Goal: Information Seeking & Learning: Find specific fact

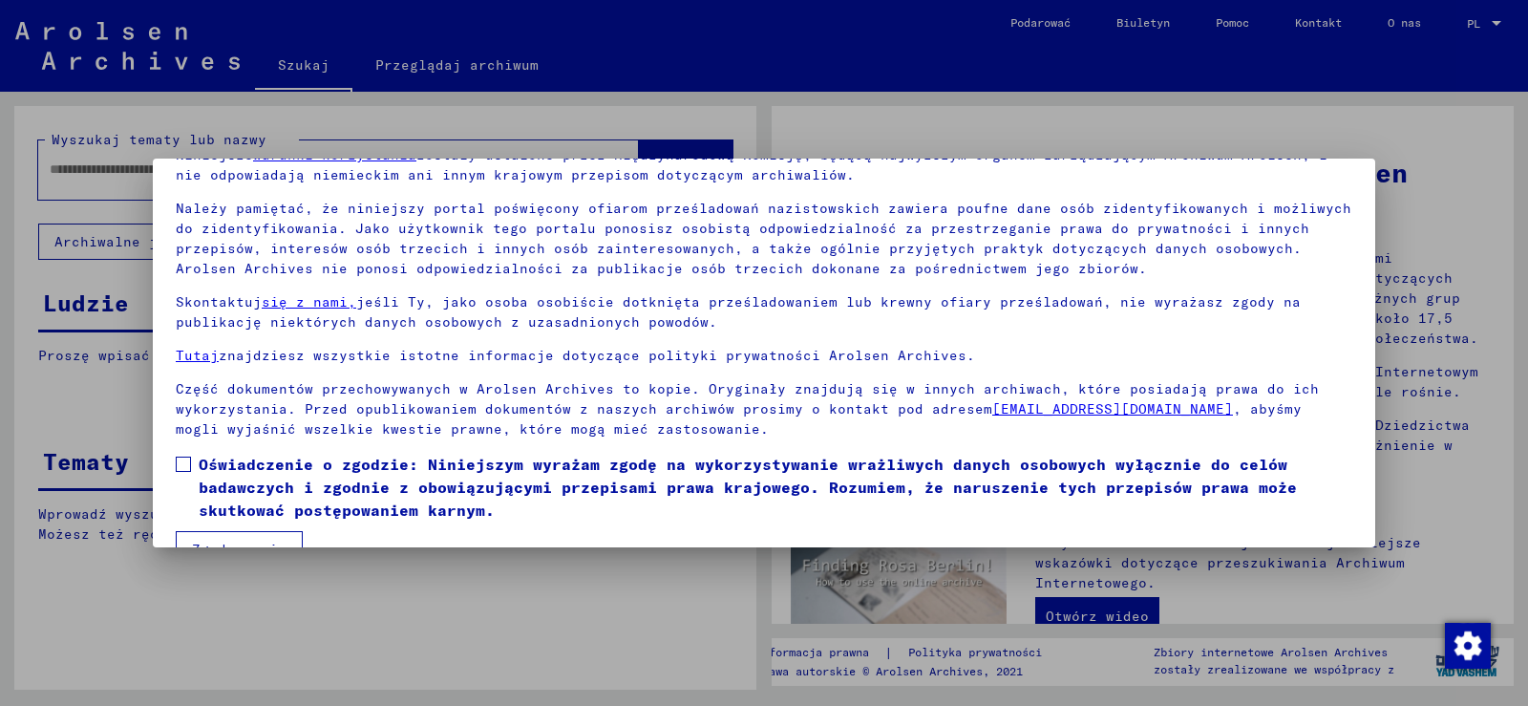
scroll to position [142, 0]
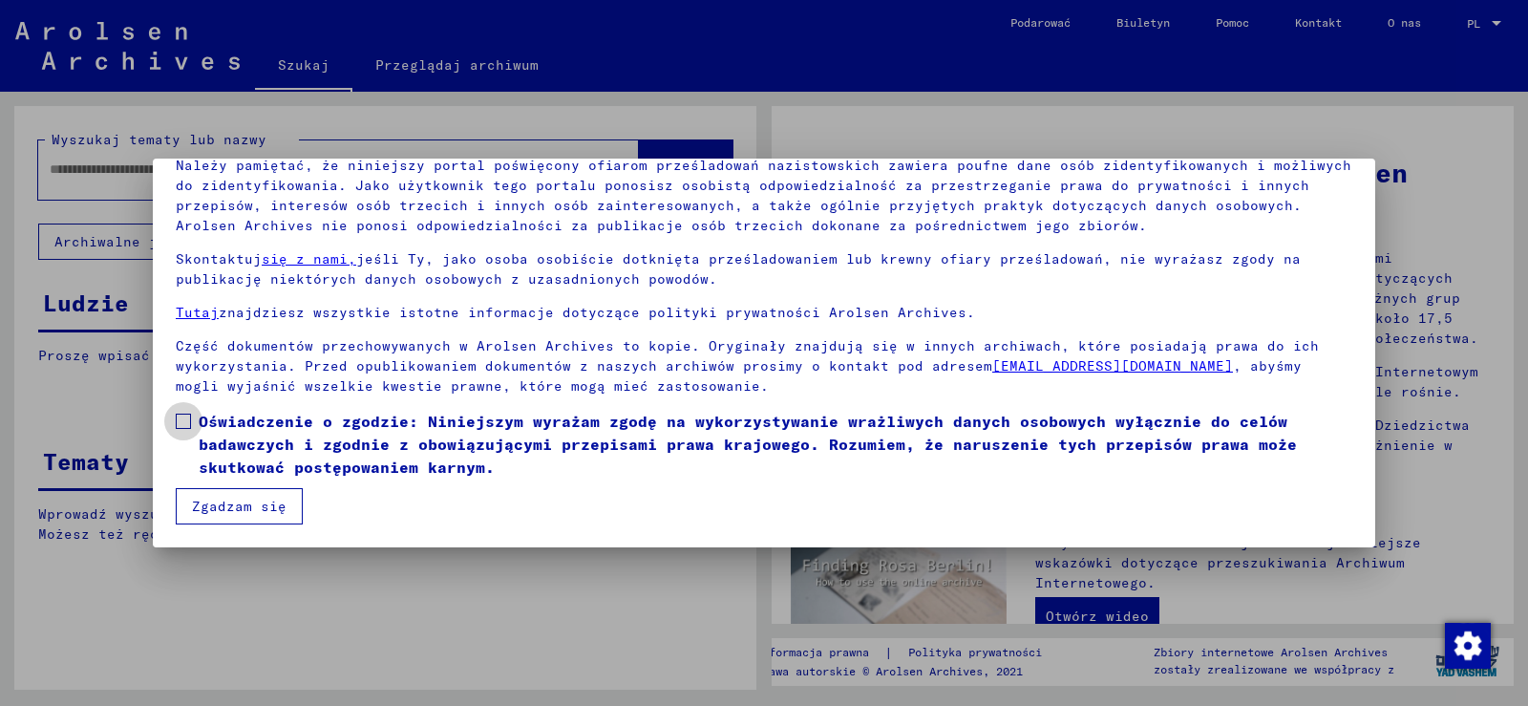
click at [184, 422] on span at bounding box center [183, 421] width 15 height 15
click at [267, 507] on font "Zgadzam się" at bounding box center [239, 506] width 95 height 17
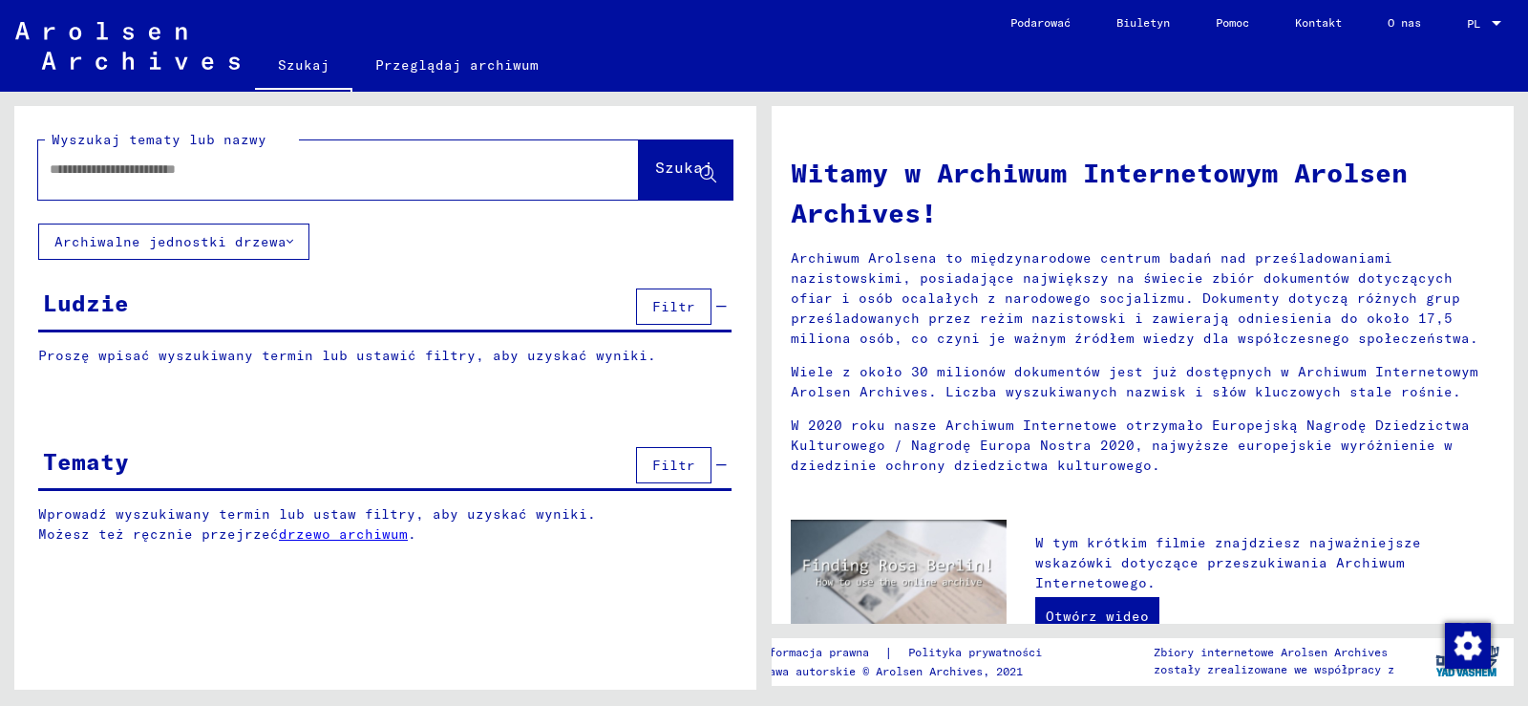
click at [214, 180] on input "text" at bounding box center [316, 169] width 532 height 20
click at [657, 177] on font "Szukaj" at bounding box center [683, 167] width 57 height 19
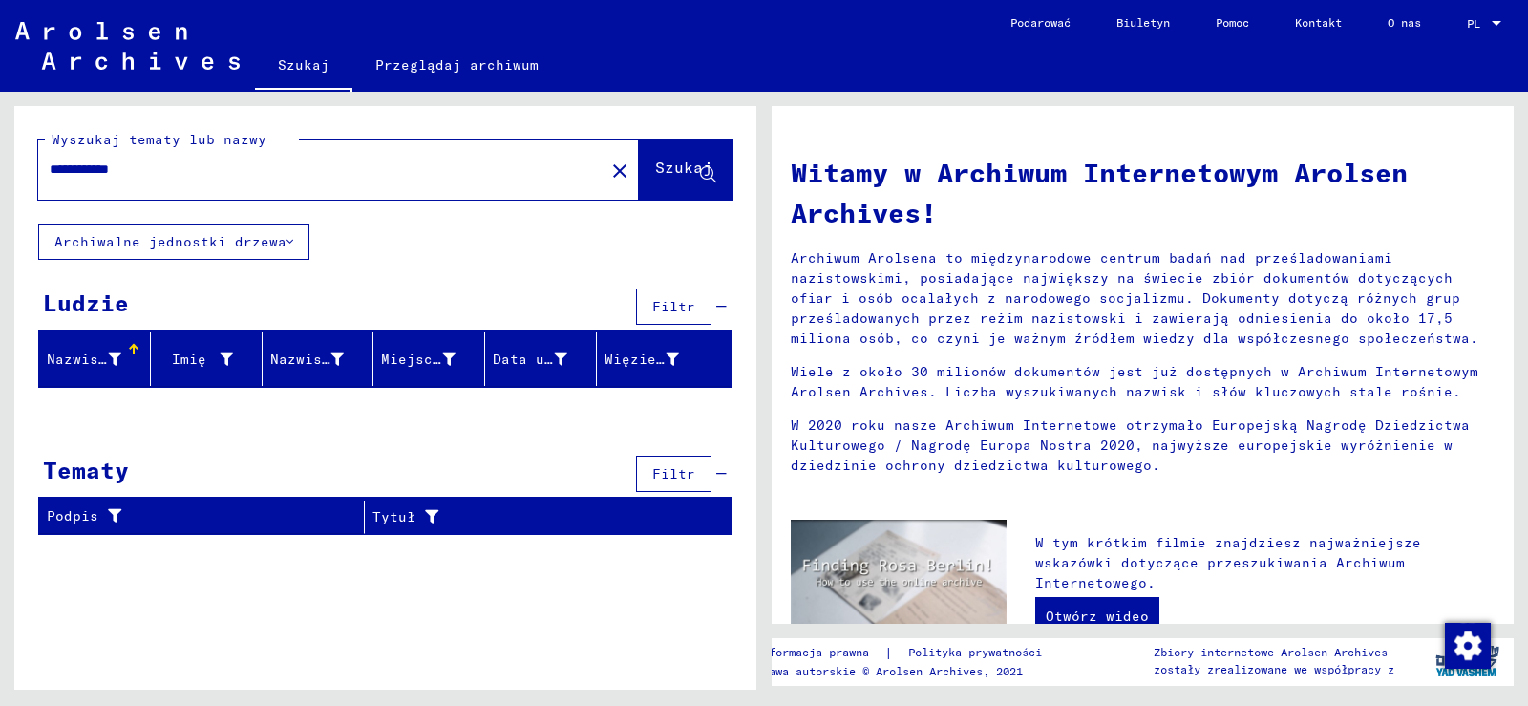
click at [91, 180] on input "**********" at bounding box center [316, 169] width 532 height 20
type input "******"
click at [655, 177] on font "Szukaj" at bounding box center [683, 167] width 57 height 19
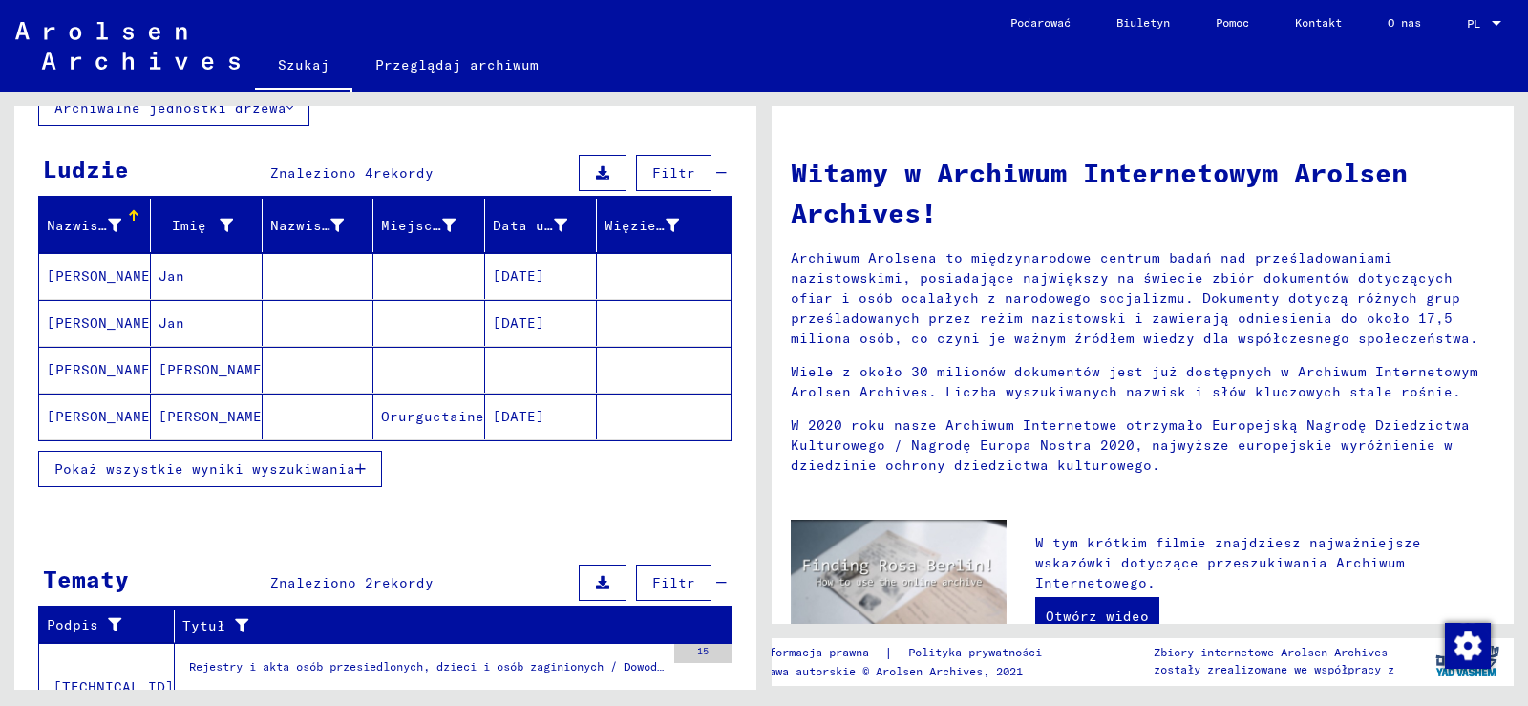
scroll to position [191, 0]
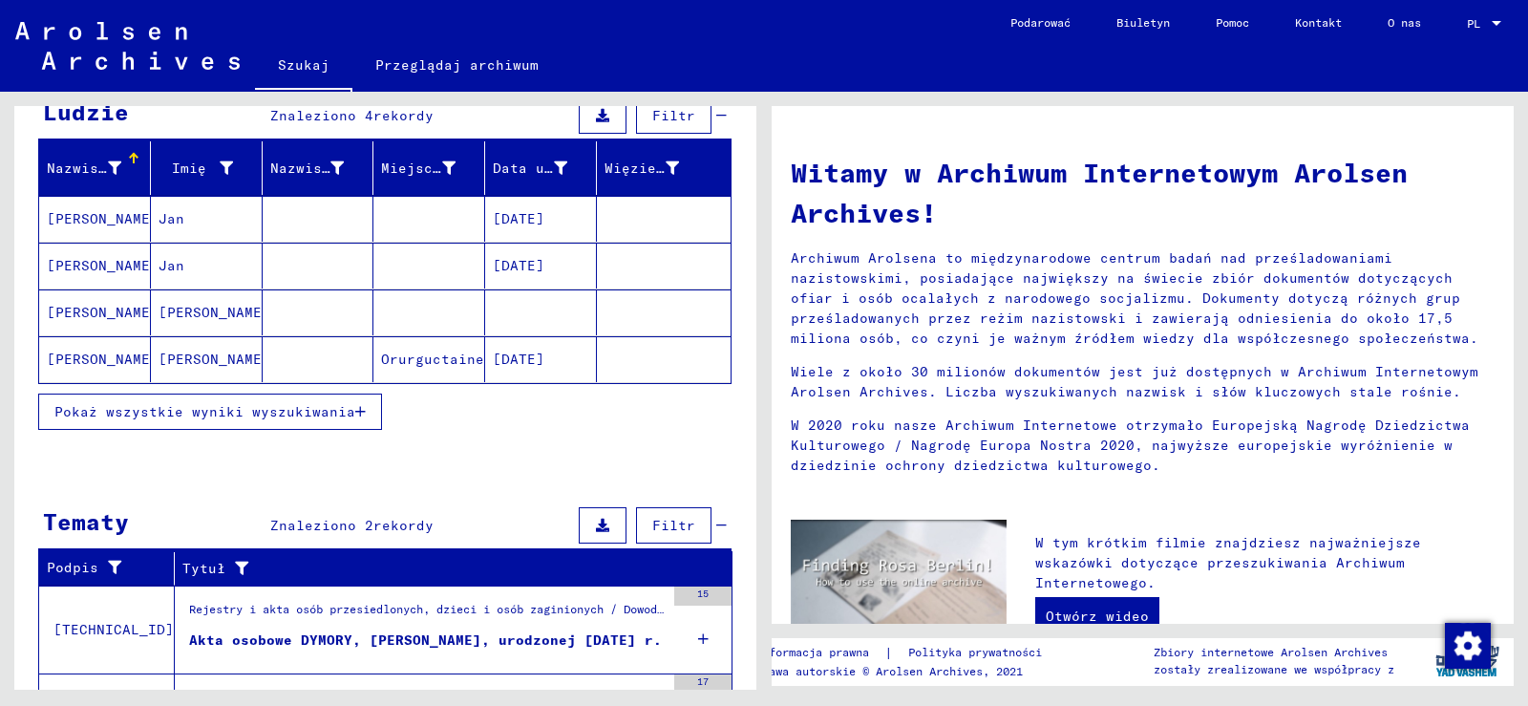
click at [174, 227] on font "Jan" at bounding box center [172, 218] width 26 height 17
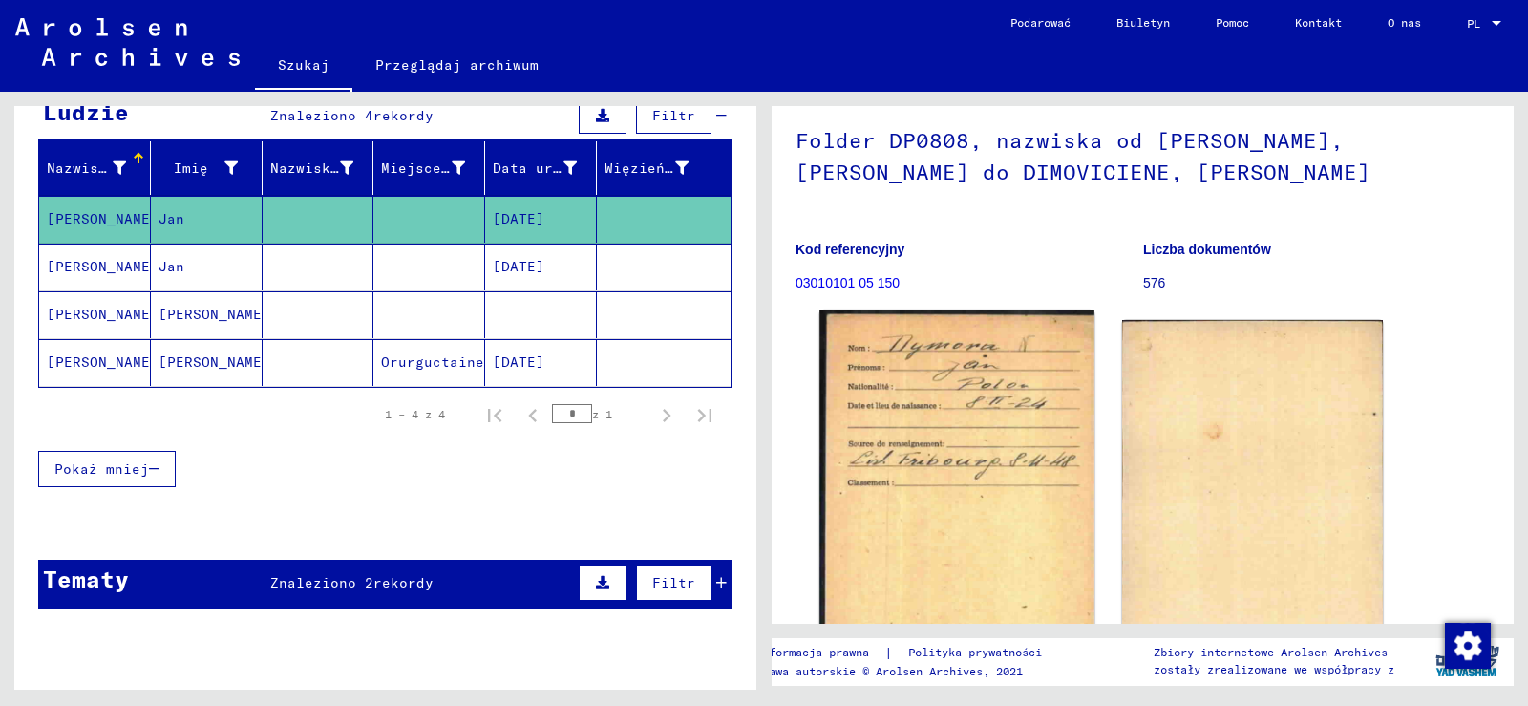
scroll to position [191, 0]
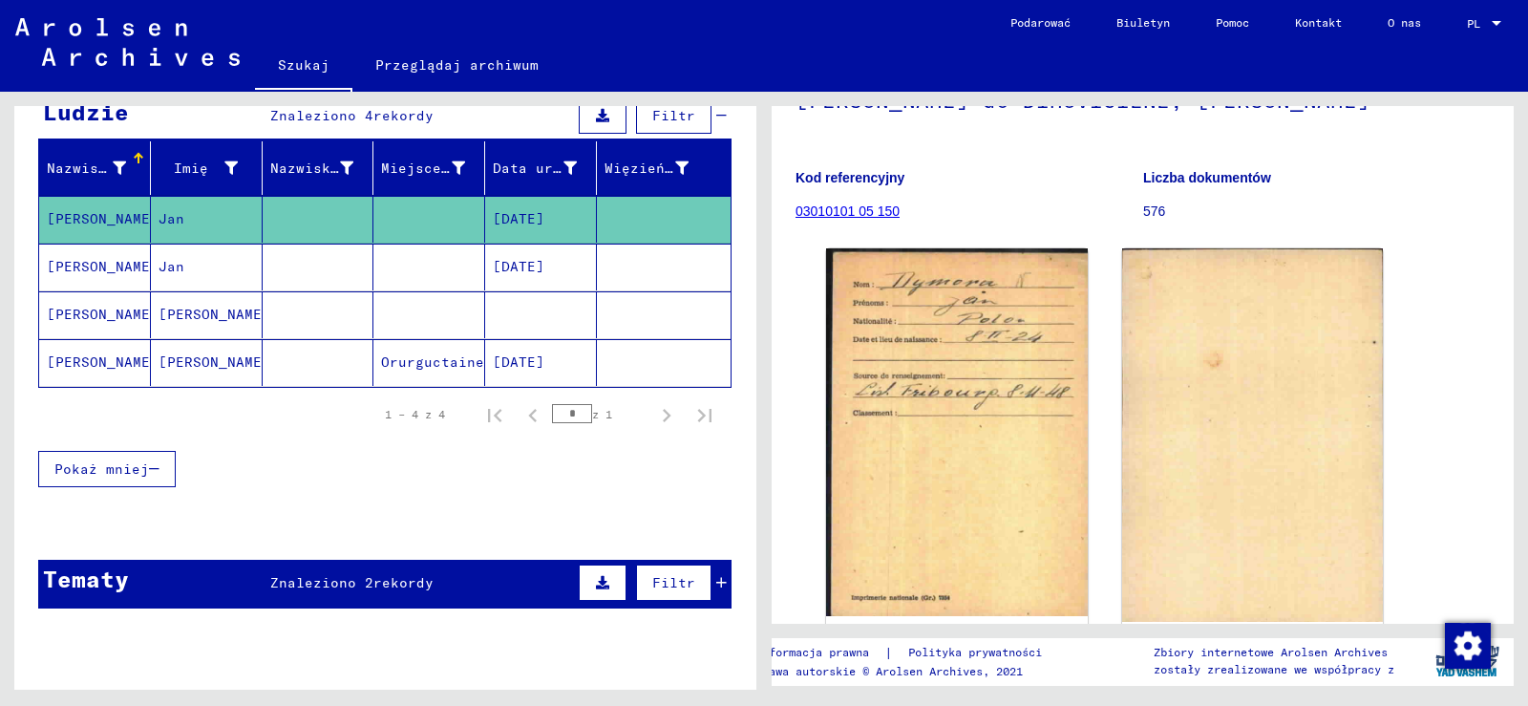
click at [171, 275] on font "Jan" at bounding box center [172, 266] width 26 height 17
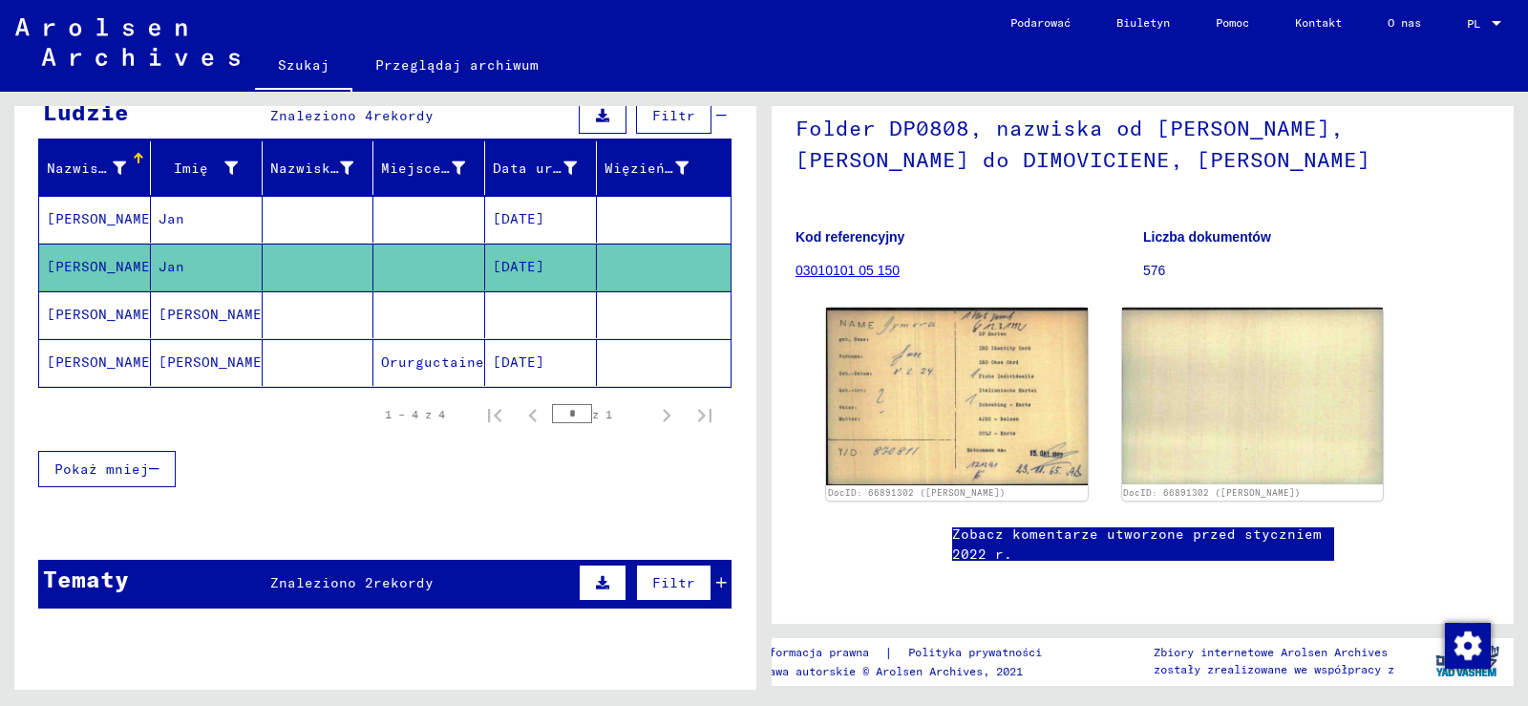
click at [171, 323] on font "[PERSON_NAME]" at bounding box center [215, 314] width 112 height 17
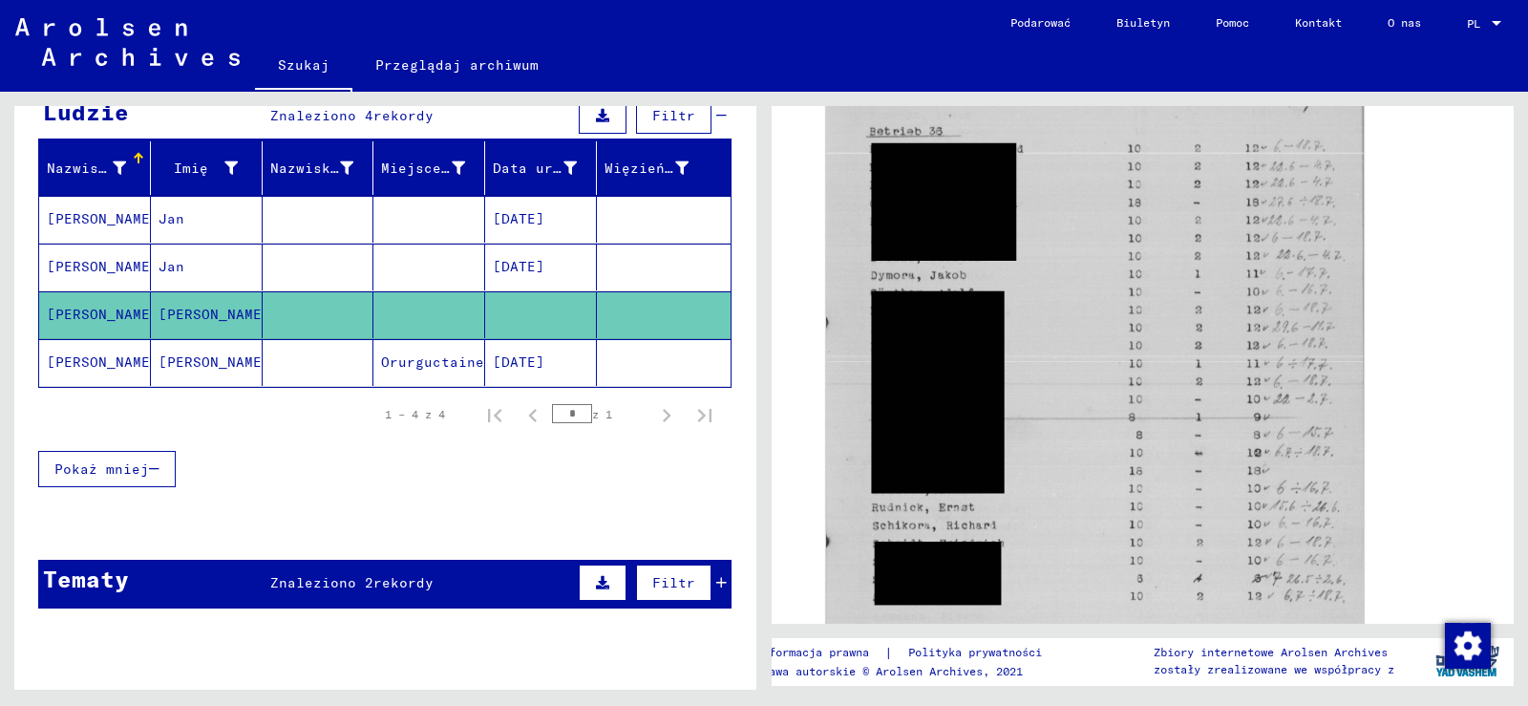
scroll to position [669, 0]
drag, startPoint x: 164, startPoint y: 374, endPoint x: 295, endPoint y: 377, distance: 130.9
click at [165, 371] on font "[PERSON_NAME]" at bounding box center [215, 361] width 112 height 17
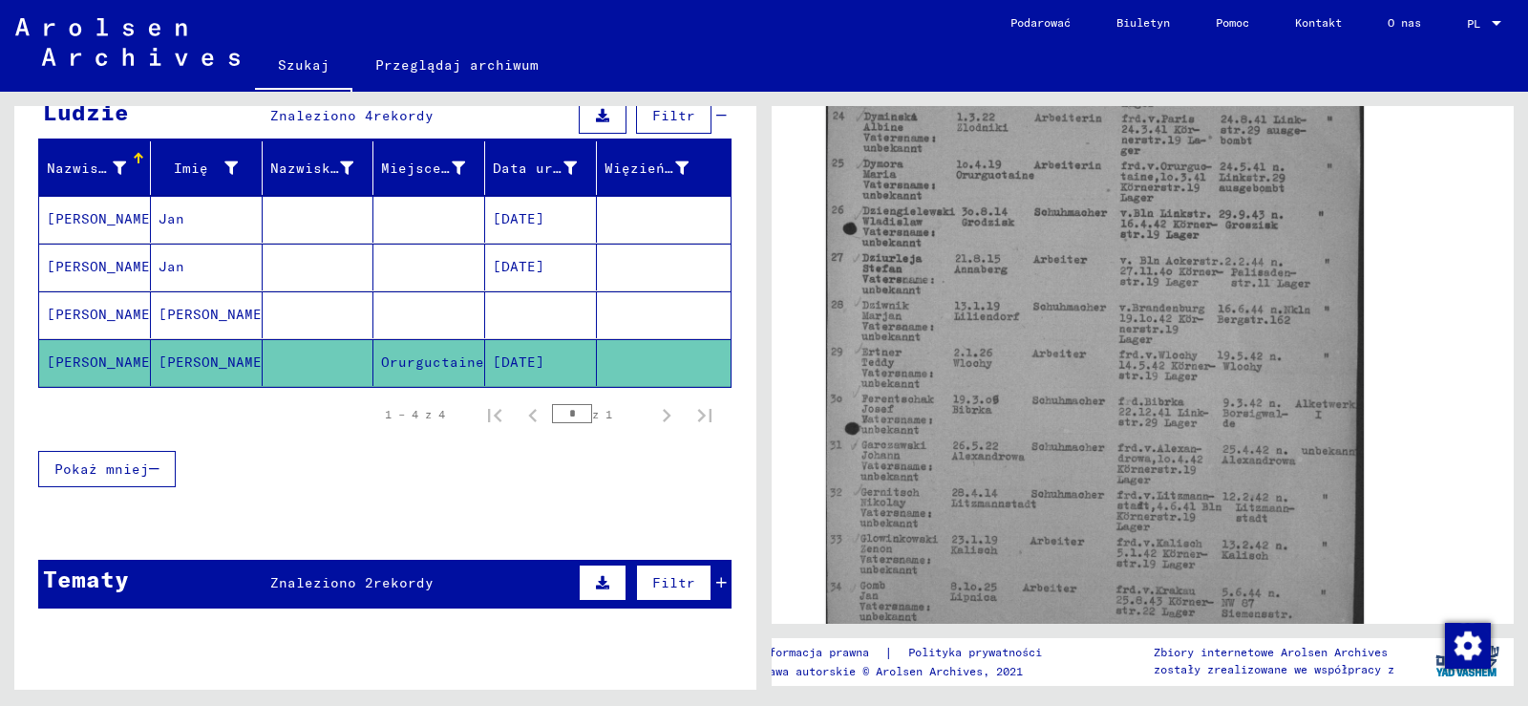
scroll to position [478, 0]
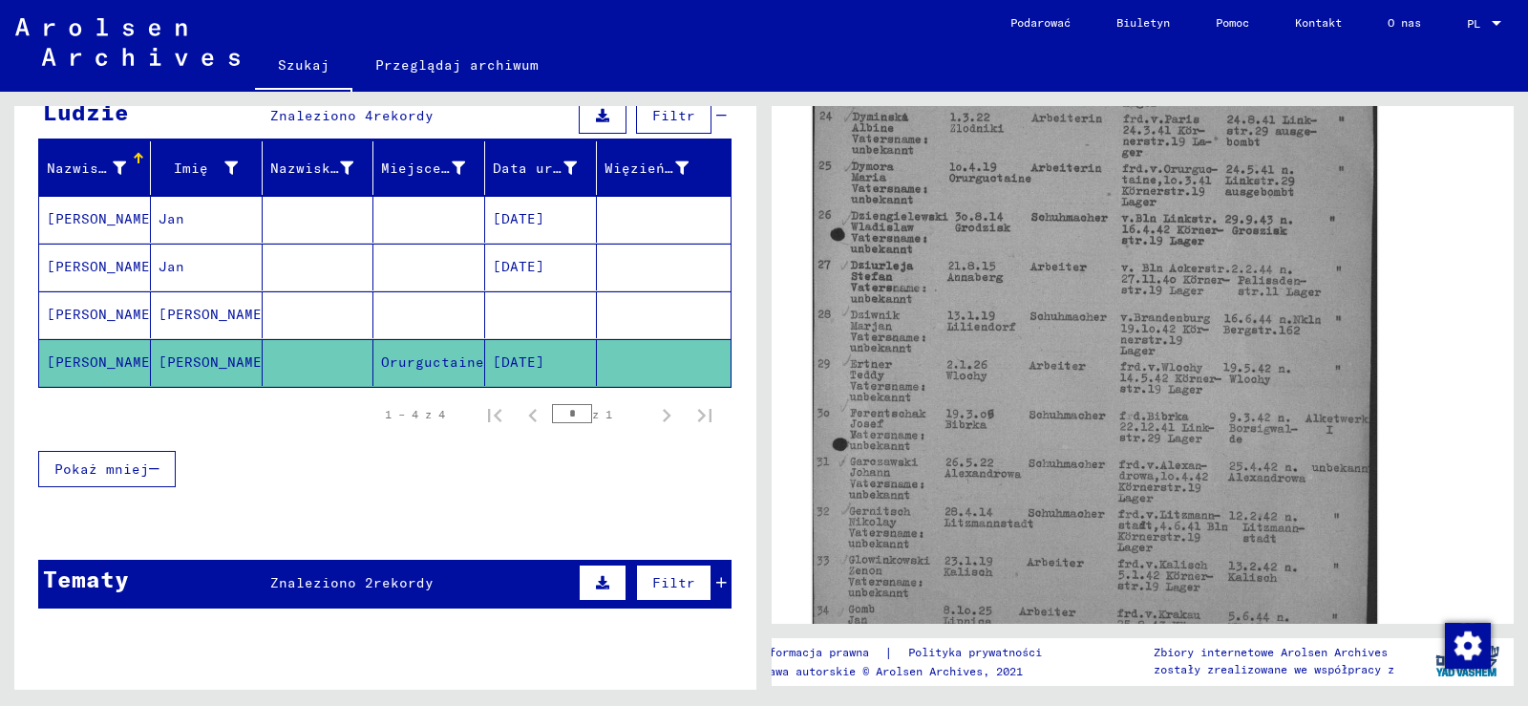
click at [1037, 401] on img at bounding box center [1095, 343] width 564 height 785
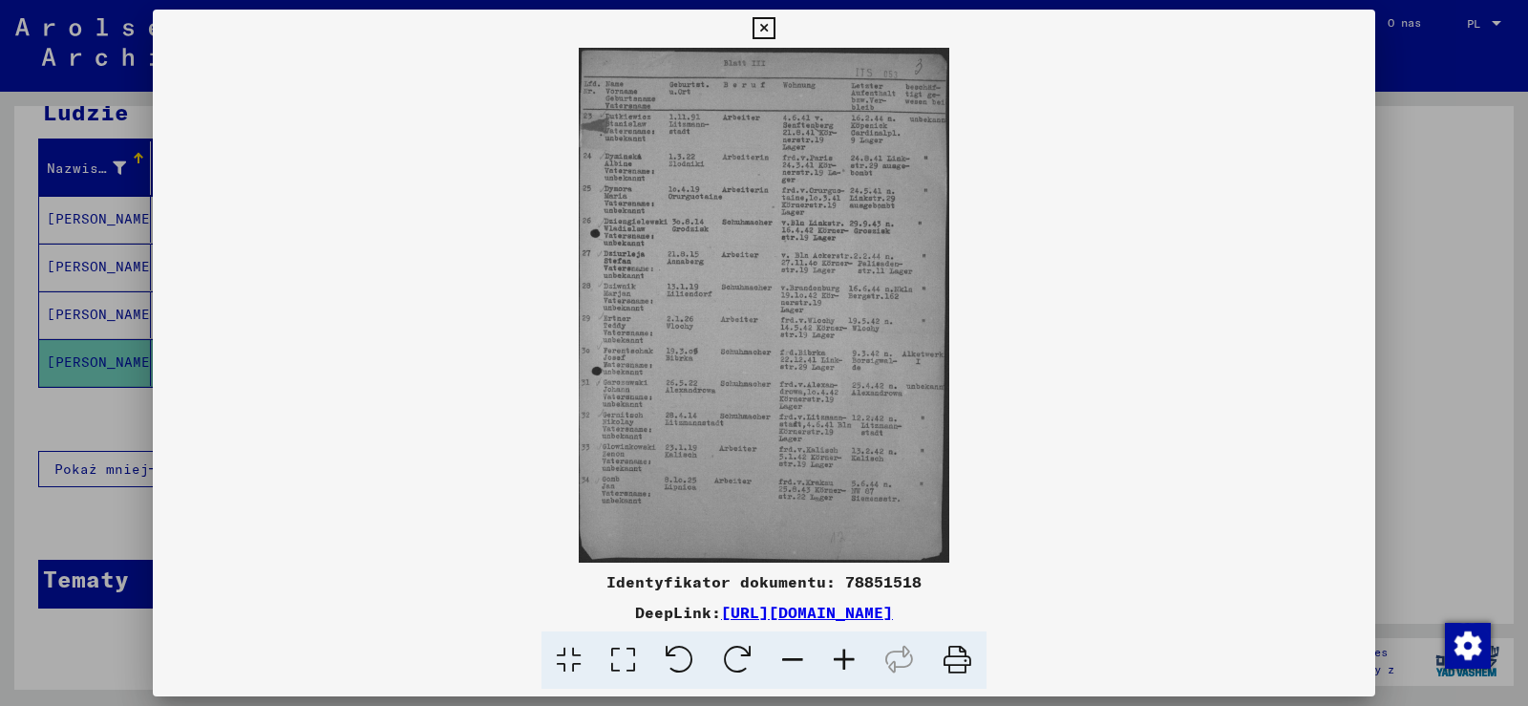
click at [861, 664] on icon at bounding box center [845, 660] width 52 height 58
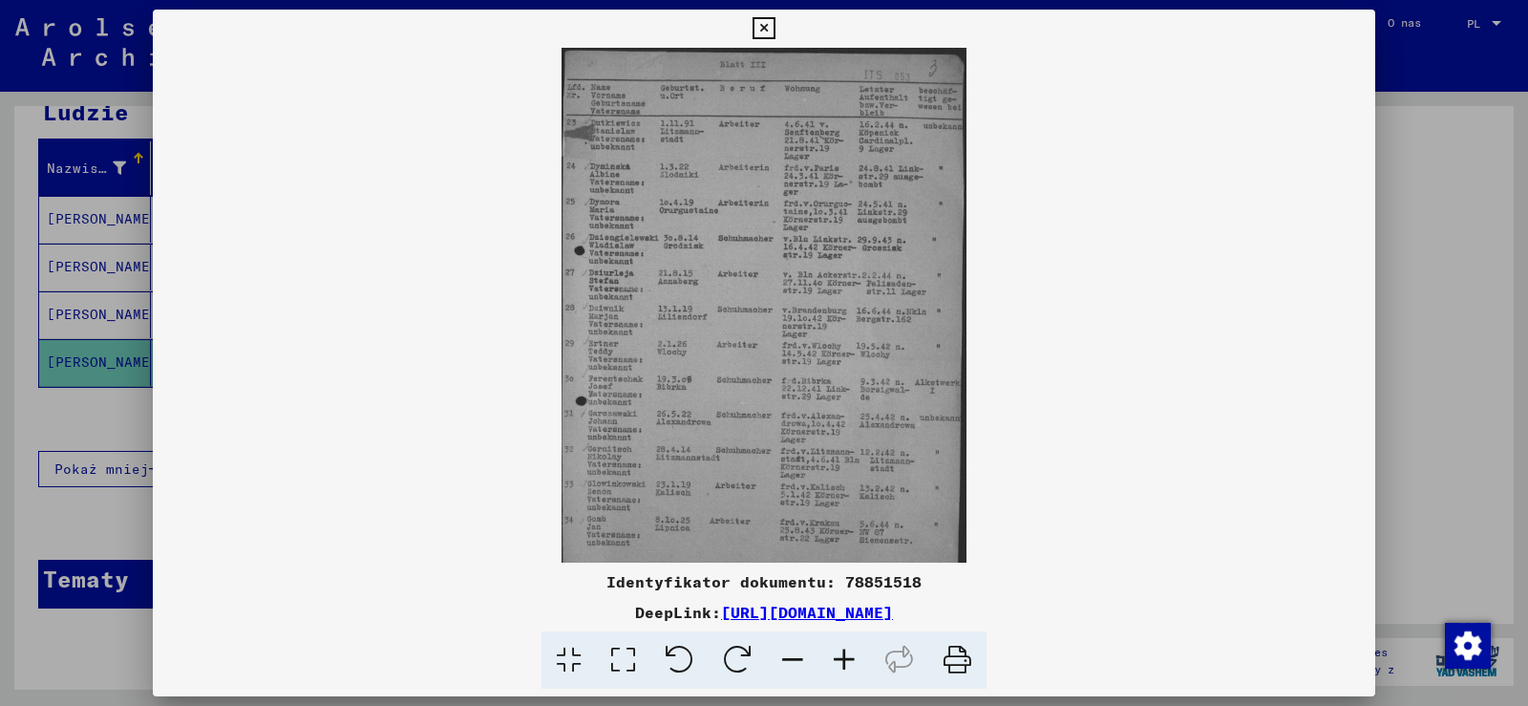
click at [860, 664] on icon at bounding box center [845, 660] width 52 height 58
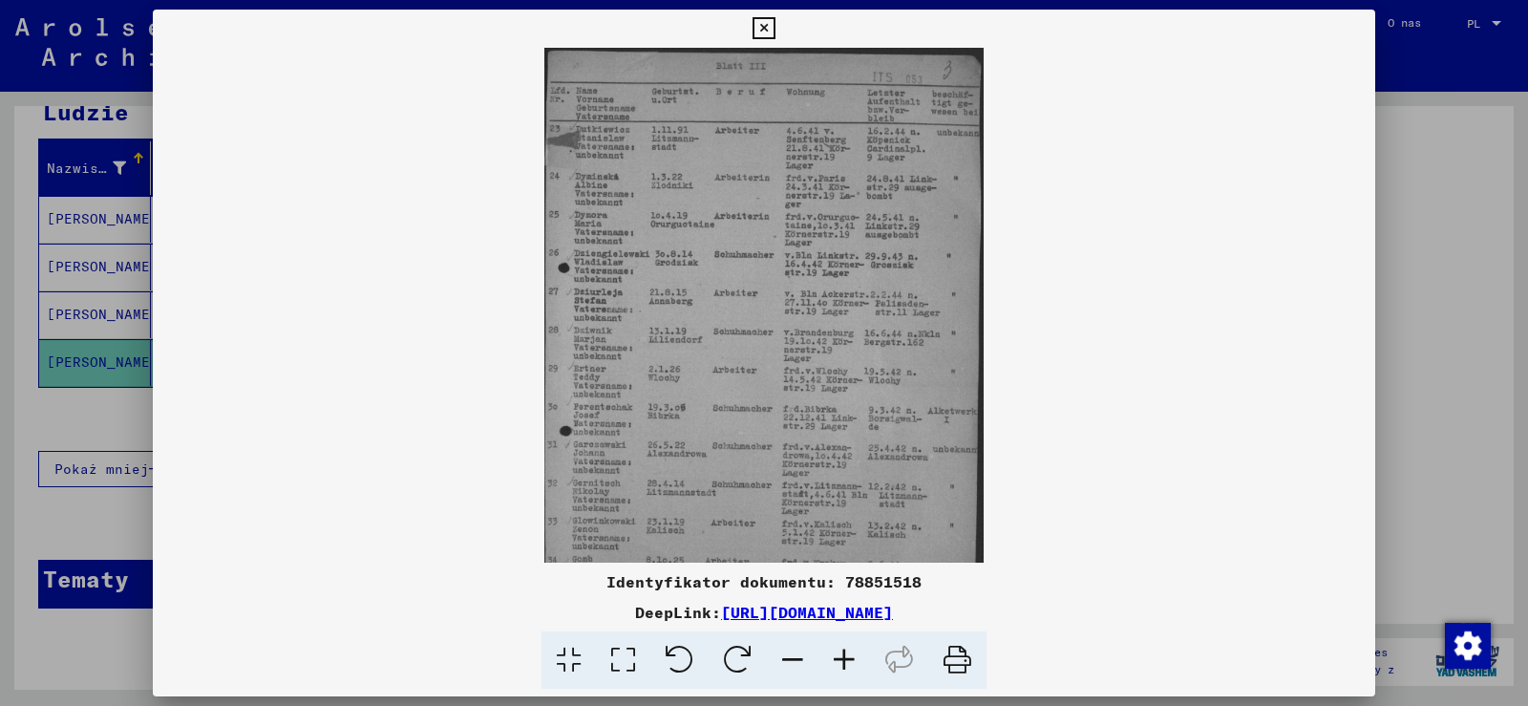
click at [860, 663] on icon at bounding box center [845, 660] width 52 height 58
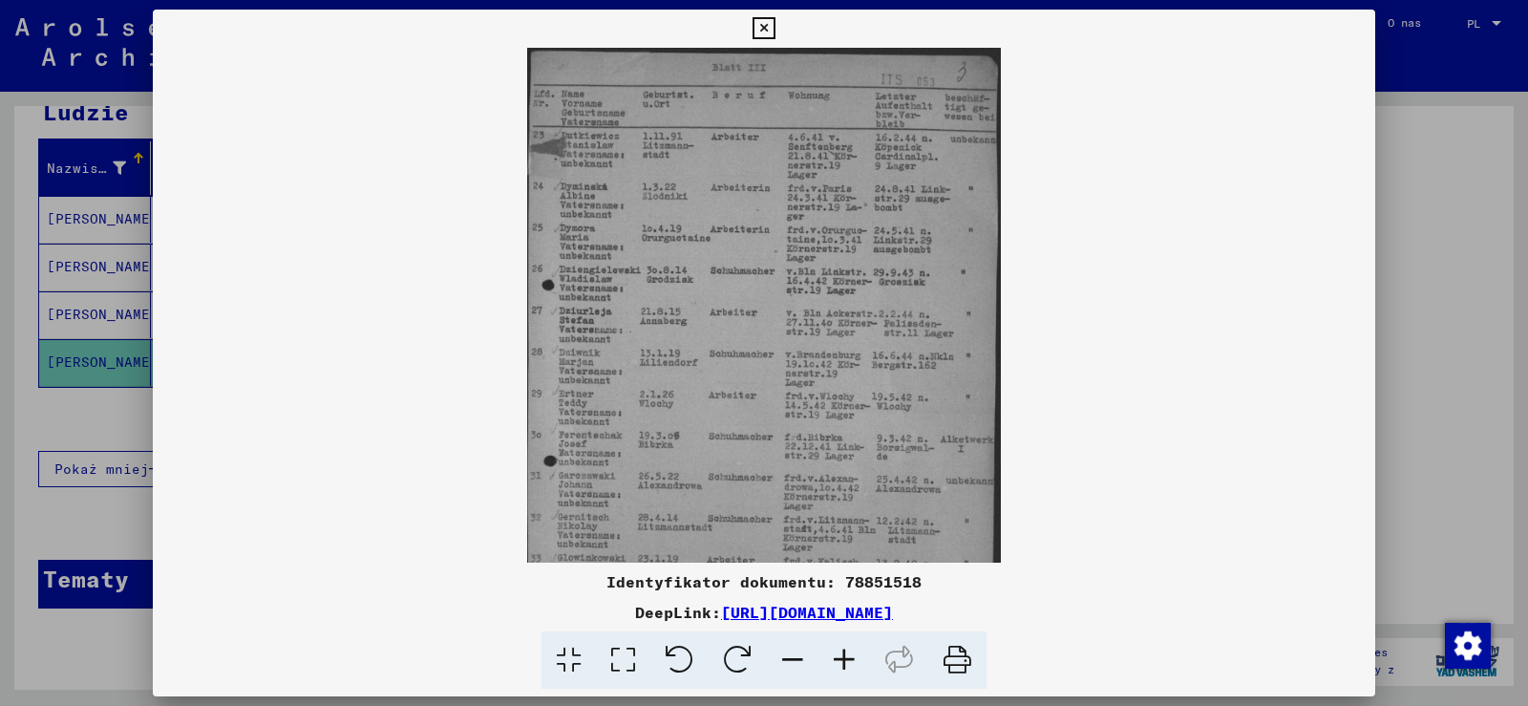
click at [860, 663] on icon at bounding box center [845, 660] width 52 height 58
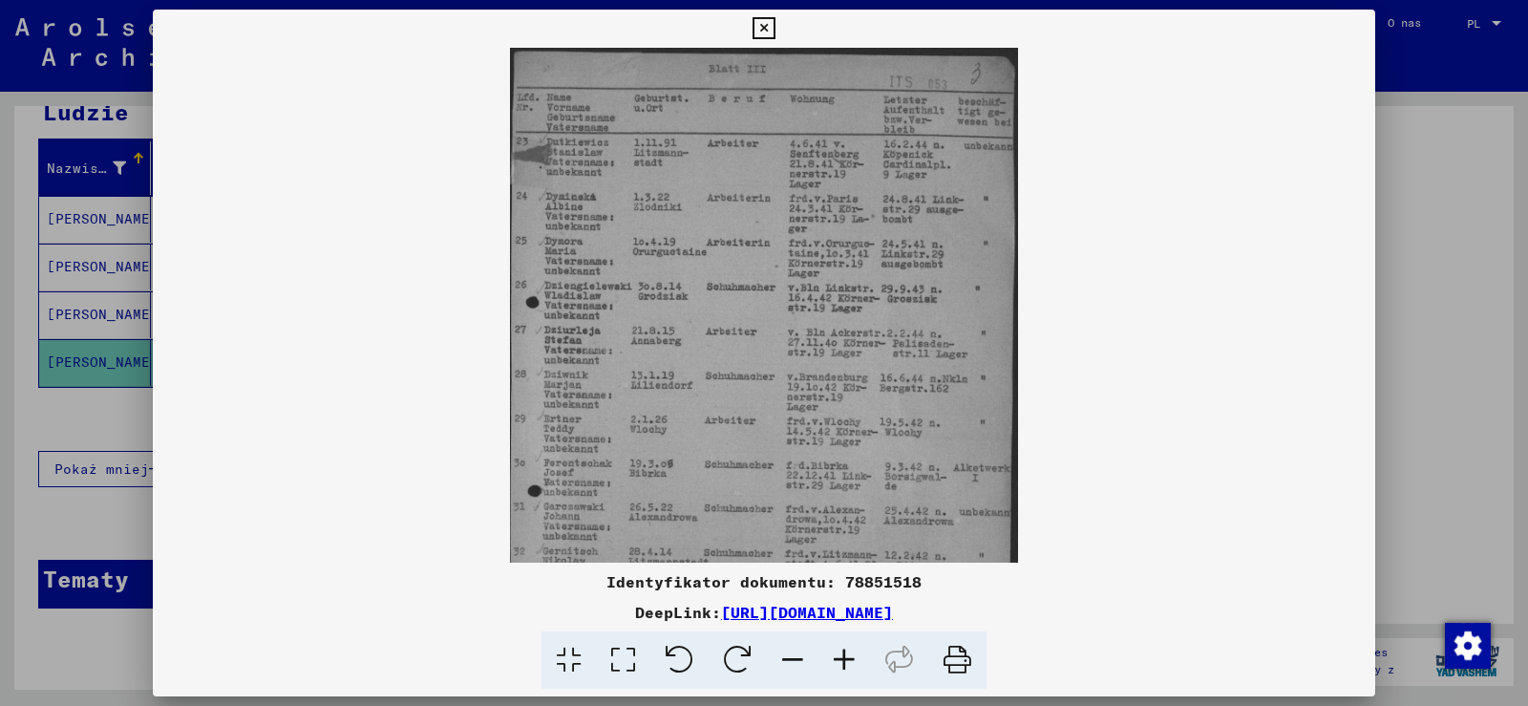
click at [860, 663] on icon at bounding box center [845, 660] width 52 height 58
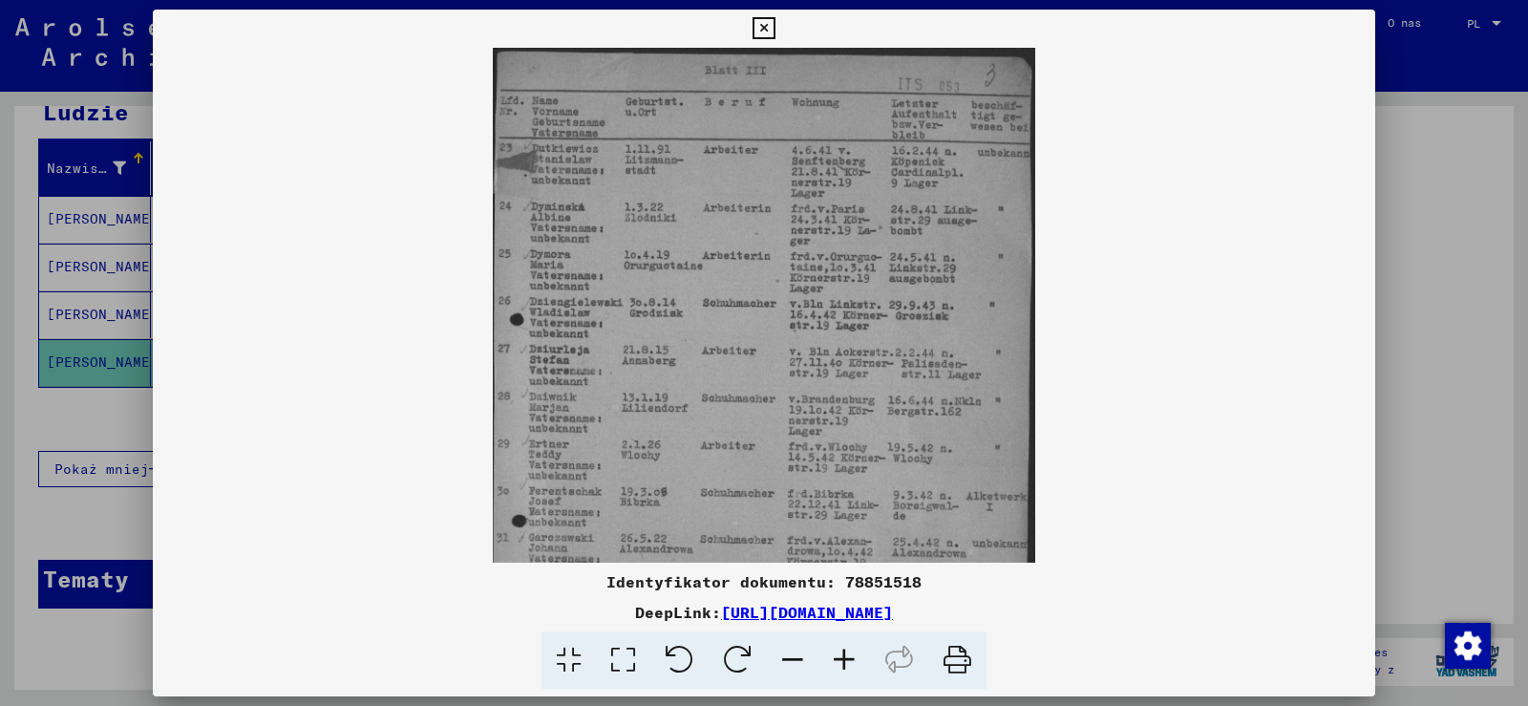
click at [860, 663] on icon at bounding box center [845, 660] width 52 height 58
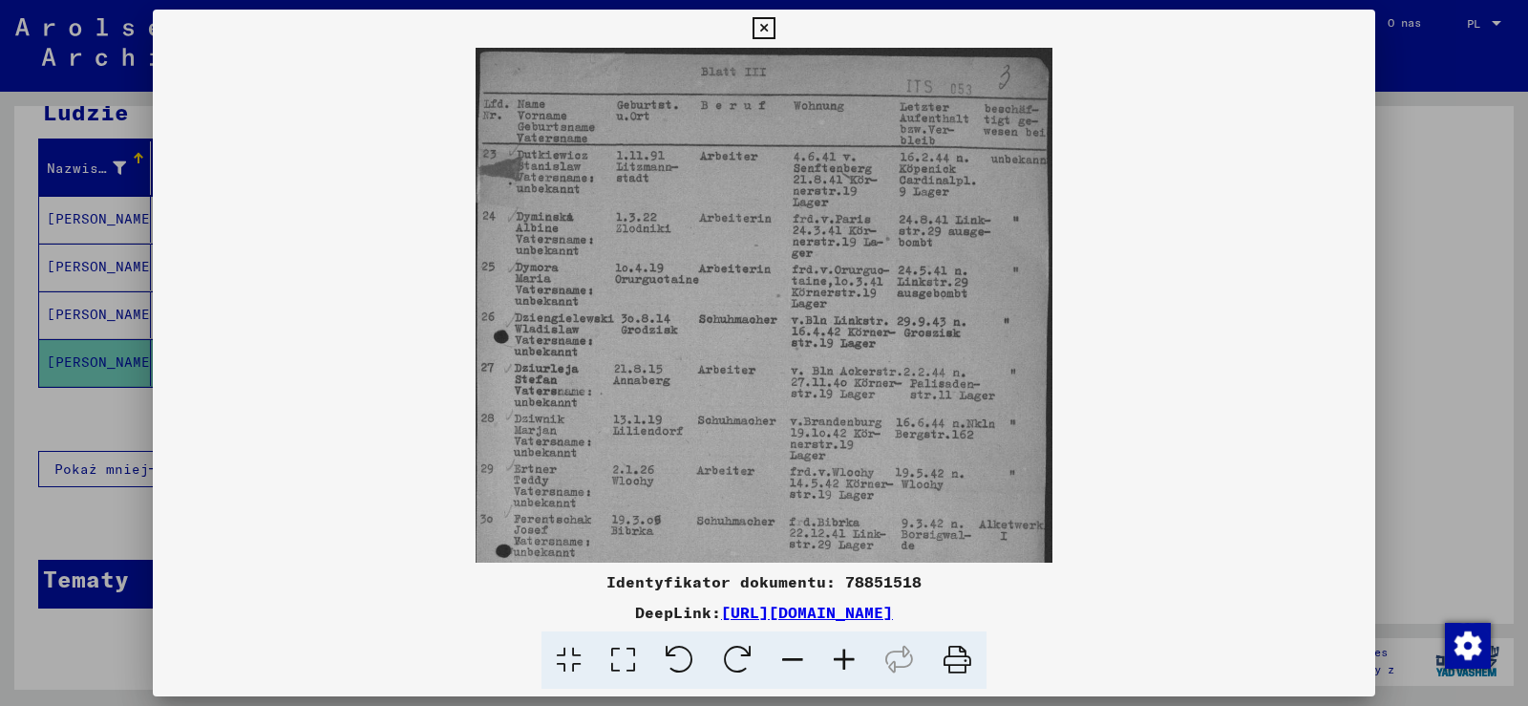
click at [860, 663] on icon at bounding box center [845, 660] width 52 height 58
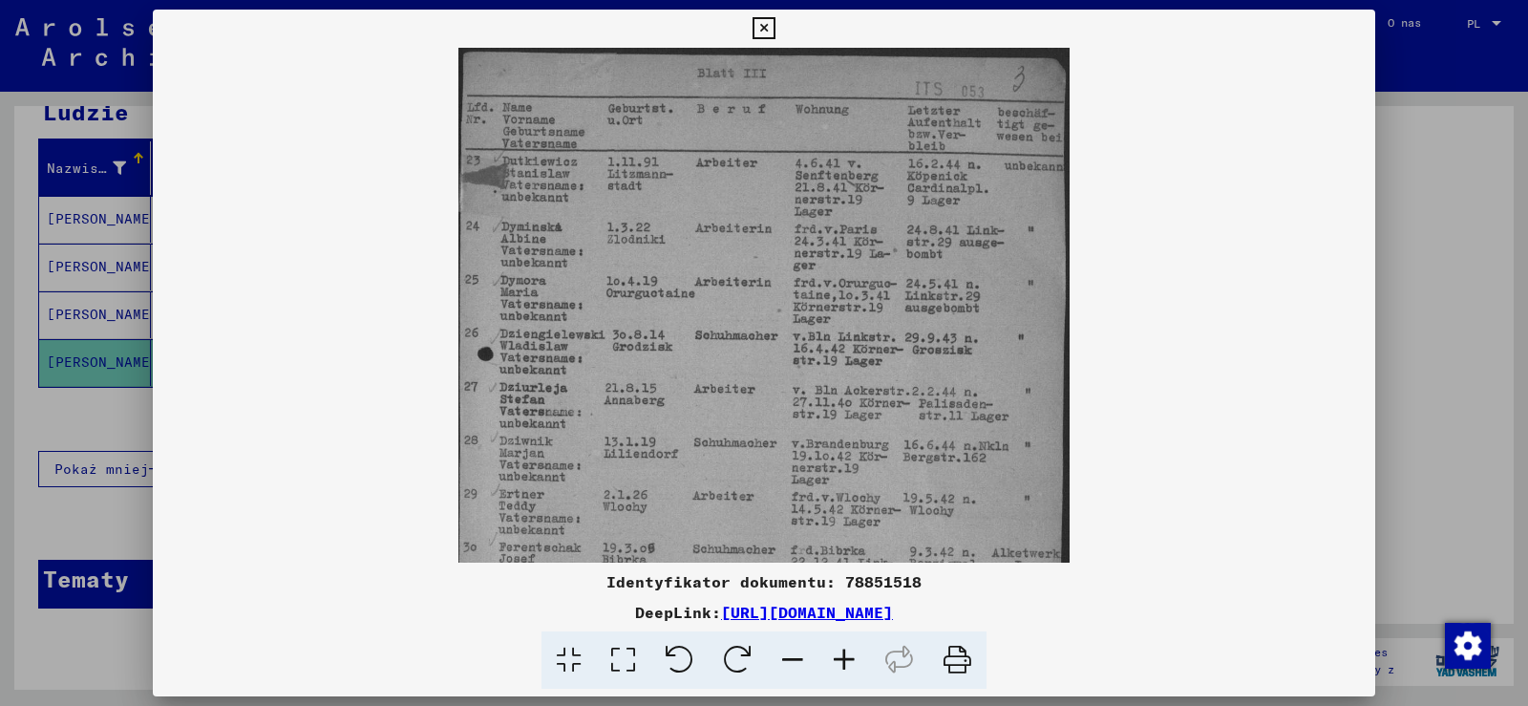
click at [860, 663] on icon at bounding box center [845, 660] width 52 height 58
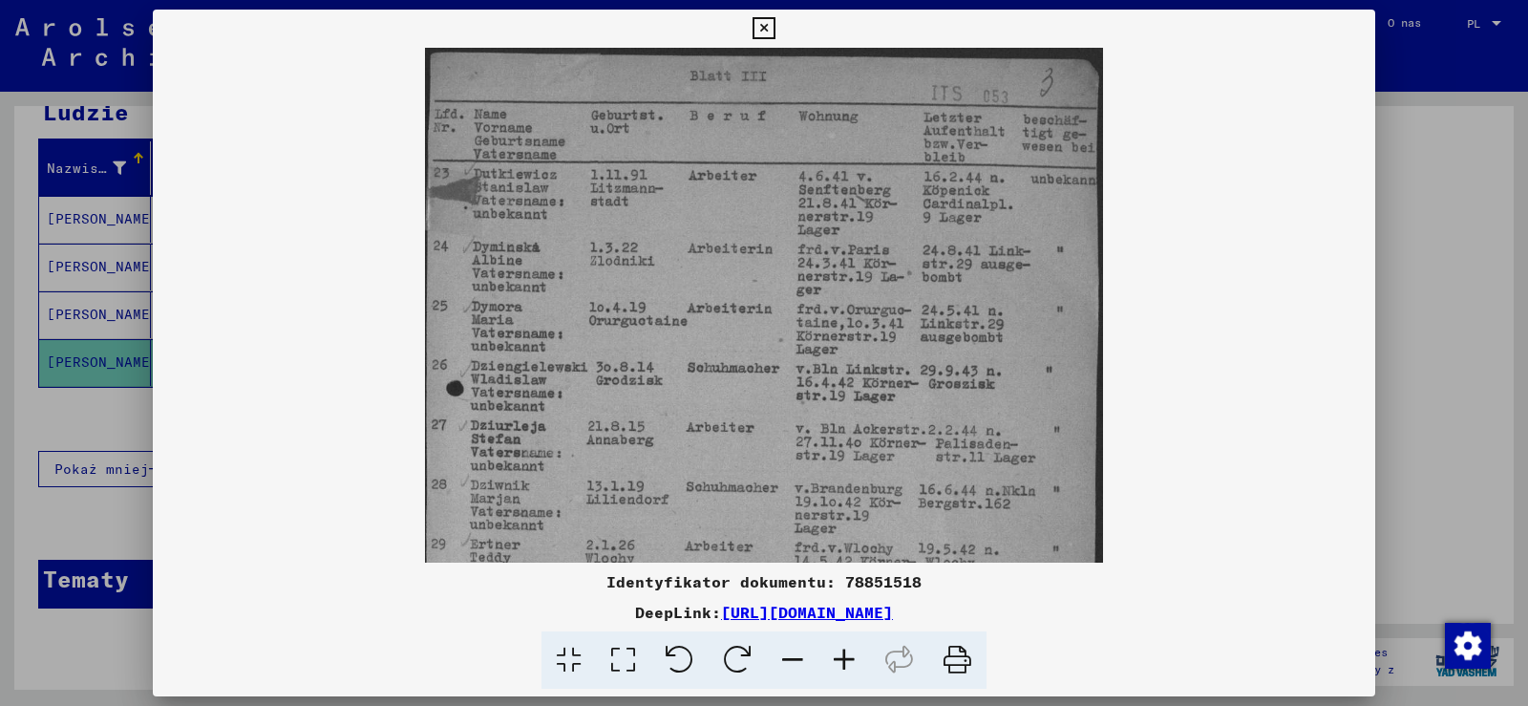
click at [860, 663] on icon at bounding box center [845, 660] width 52 height 58
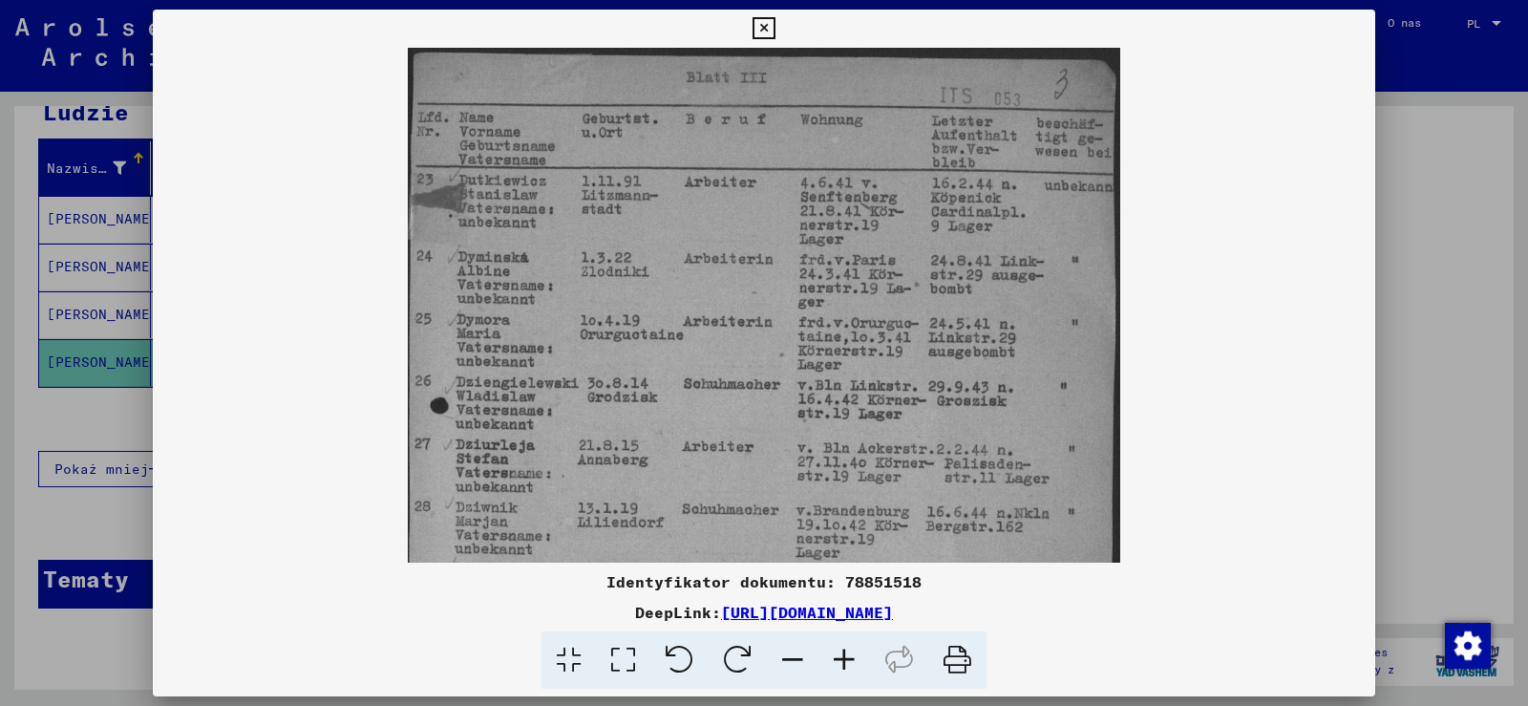
click at [860, 663] on icon at bounding box center [845, 660] width 52 height 58
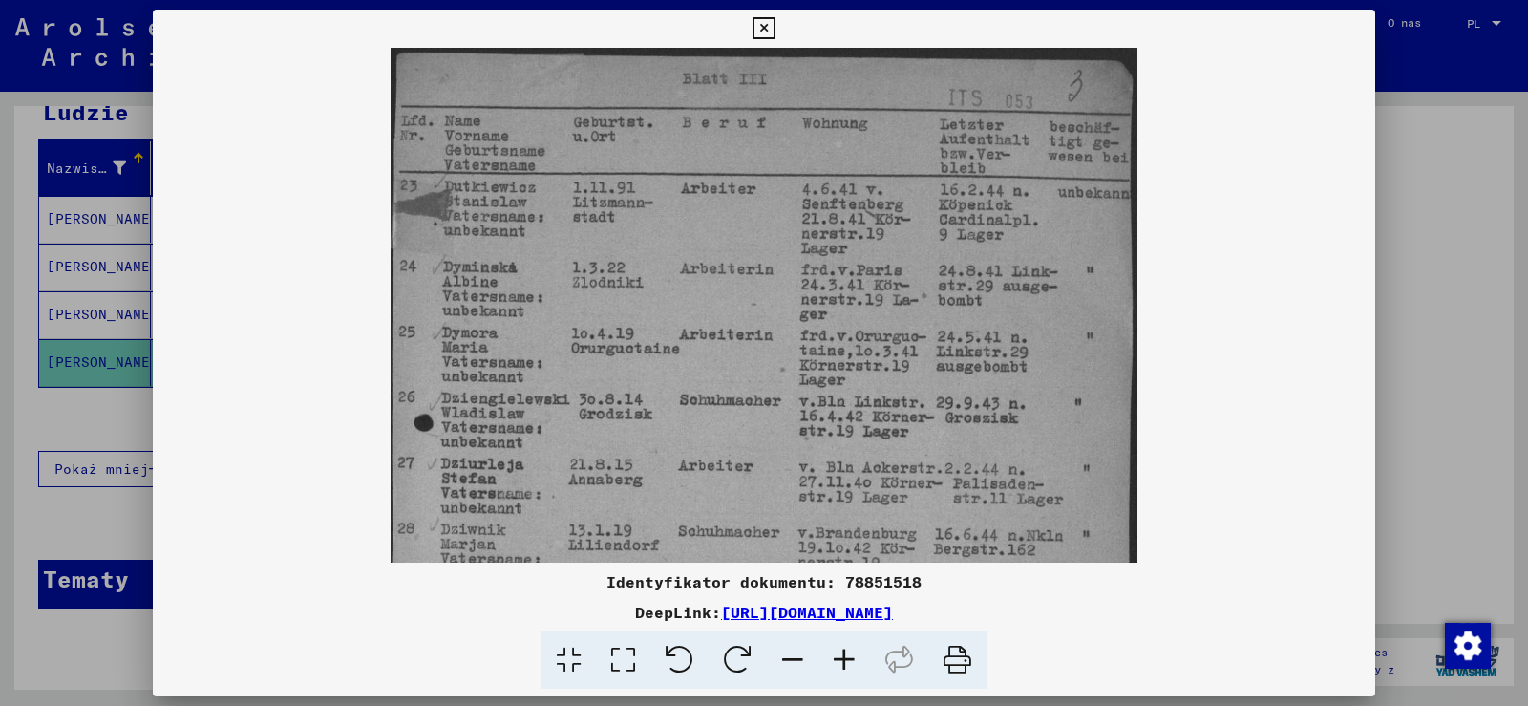
click at [860, 663] on icon at bounding box center [845, 660] width 52 height 58
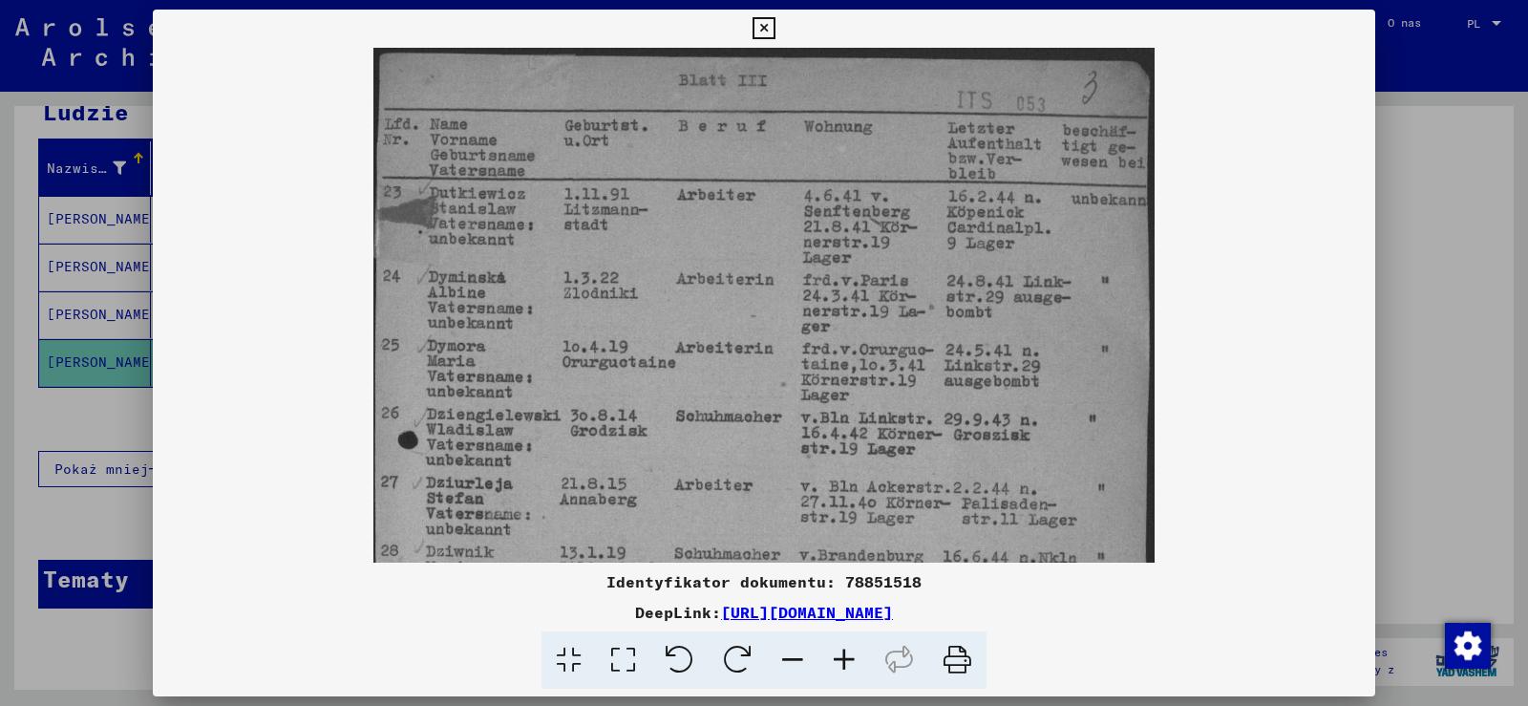
click at [860, 663] on icon at bounding box center [845, 660] width 52 height 58
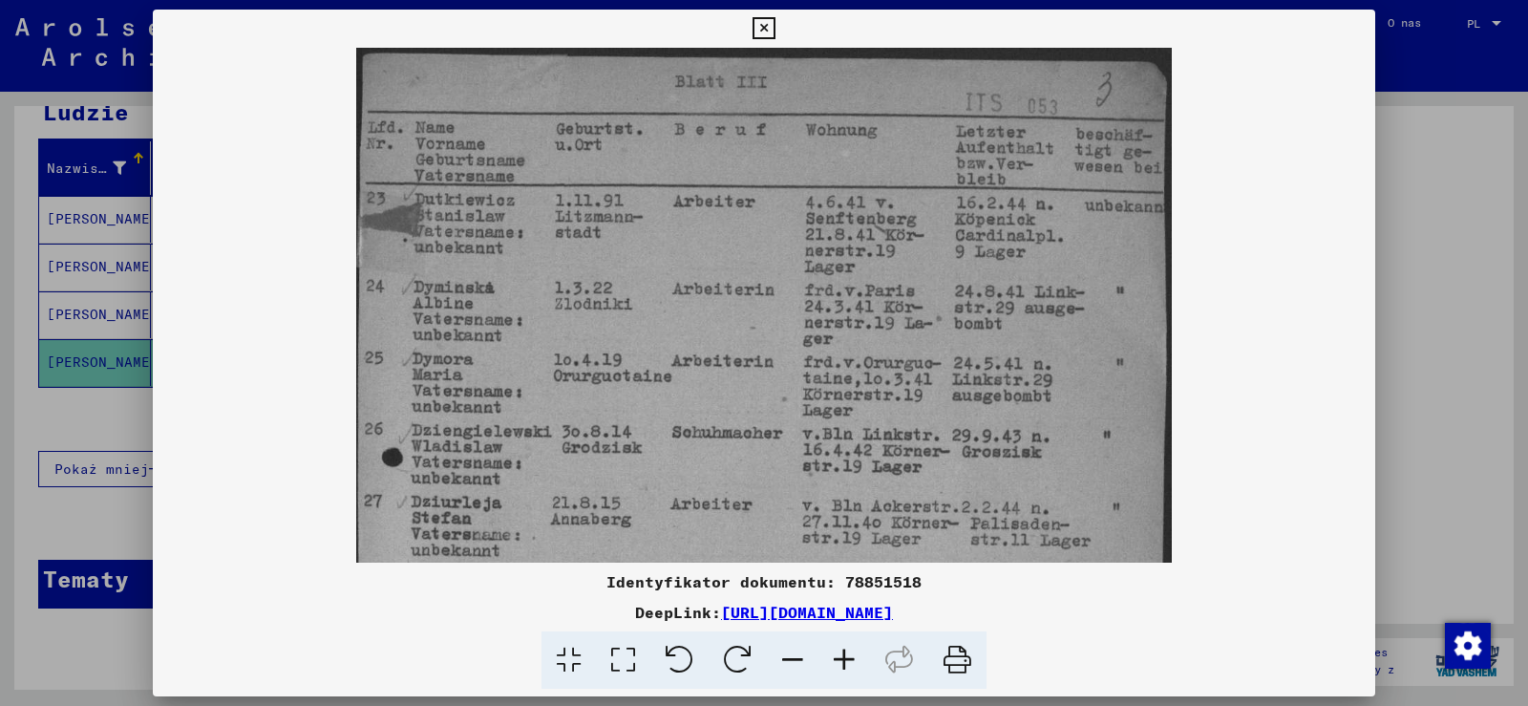
click at [860, 663] on icon at bounding box center [845, 660] width 52 height 58
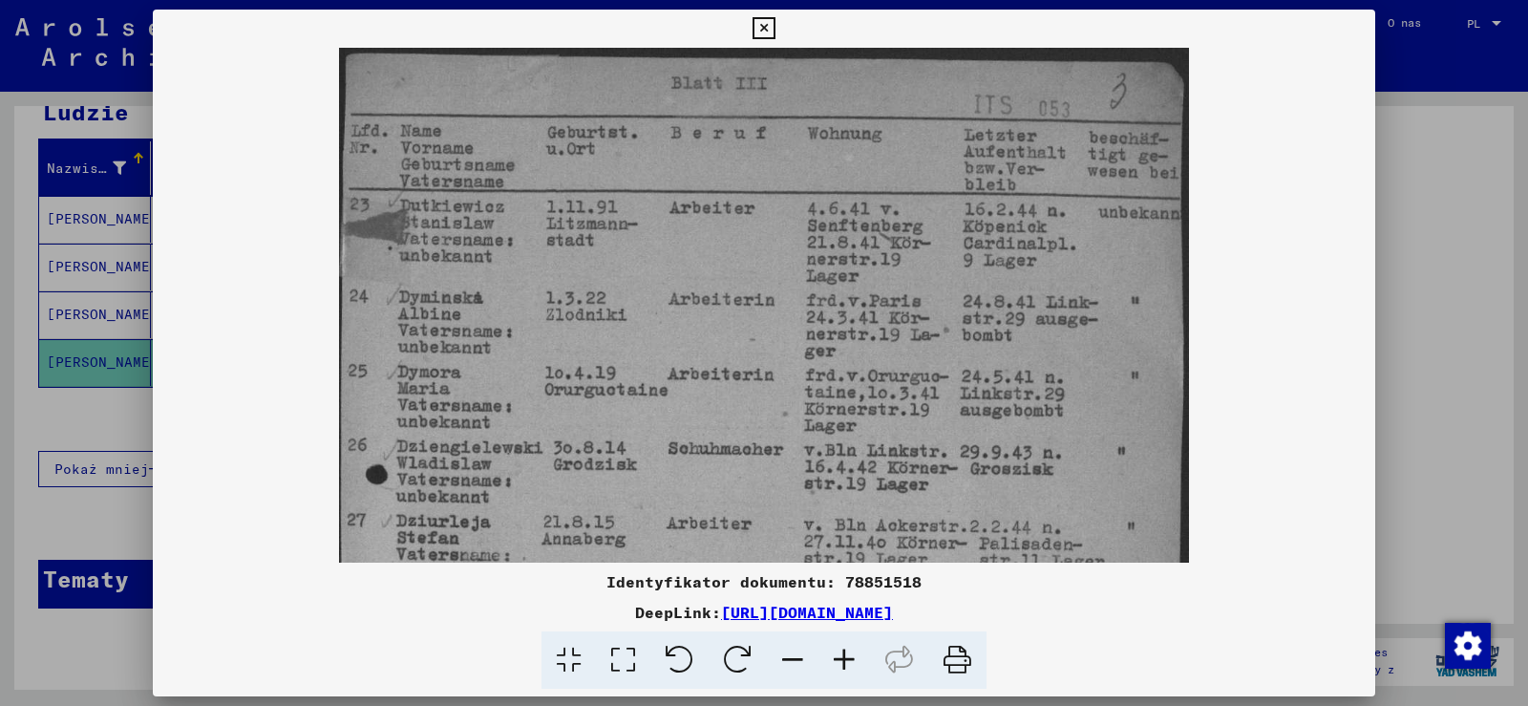
click at [762, 18] on icon at bounding box center [764, 28] width 22 height 23
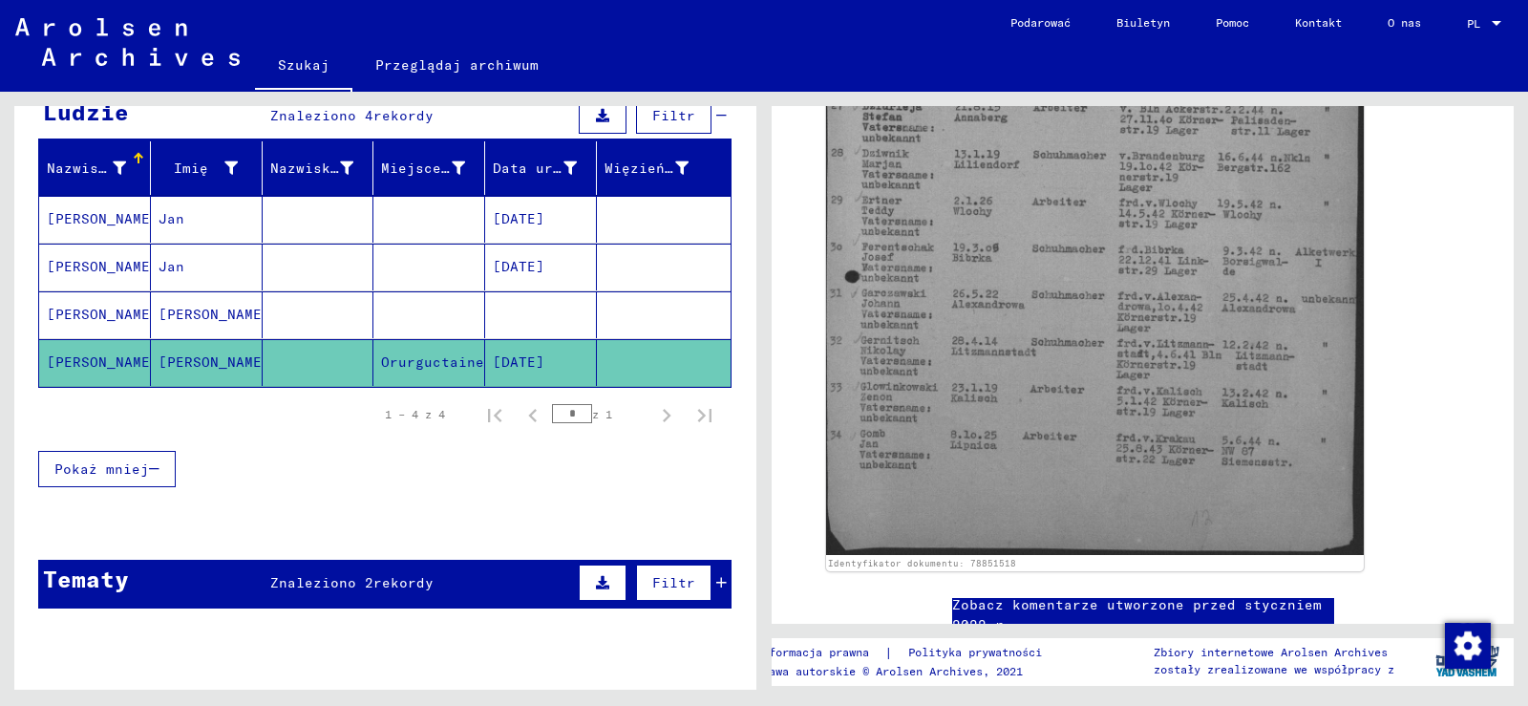
scroll to position [573, 0]
